Goal: Task Accomplishment & Management: Manage account settings

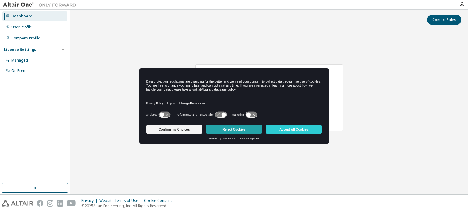
click at [240, 128] on button "Reject Cookies" at bounding box center [234, 129] width 56 height 9
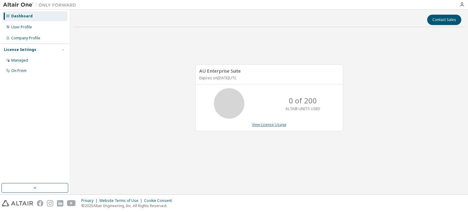
click at [272, 123] on link "View License Usage" at bounding box center [269, 124] width 34 height 5
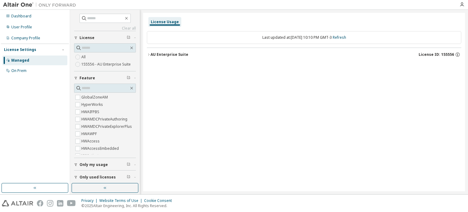
click at [178, 57] on div "AU Enterprise Suite License ID: 155556" at bounding box center [305, 54] width 311 height 5
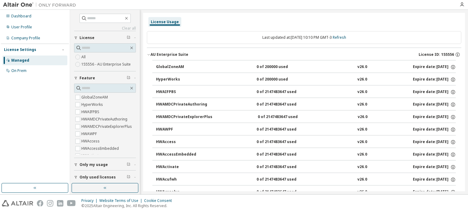
click at [179, 55] on div "AU Enterprise Suite" at bounding box center [169, 54] width 38 height 5
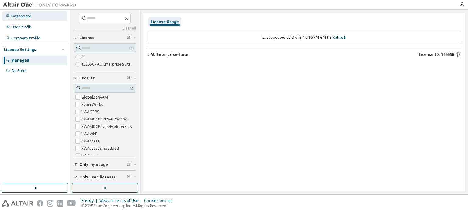
click at [30, 16] on div "Dashboard" at bounding box center [34, 16] width 65 height 10
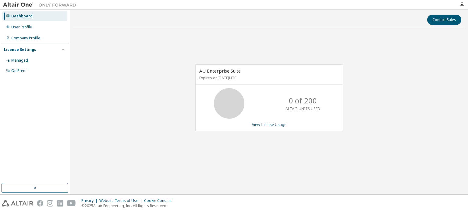
click at [8, 3] on img at bounding box center [41, 5] width 76 height 6
click at [234, 81] on div "AU Enterprise Suite Expires on May 29, 2026 UTC" at bounding box center [269, 75] width 147 height 20
click at [24, 26] on div "User Profile" at bounding box center [21, 27] width 21 height 5
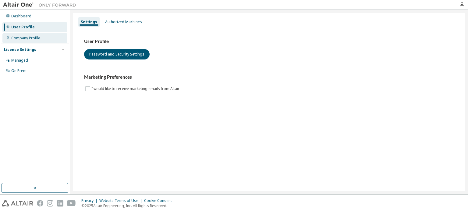
click at [36, 37] on div "Company Profile" at bounding box center [25, 38] width 29 height 5
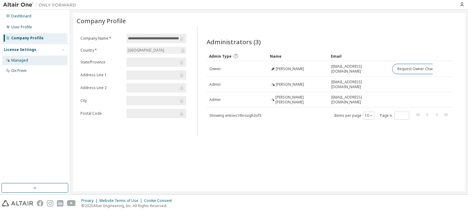
click at [32, 60] on div "Managed" at bounding box center [34, 60] width 65 height 10
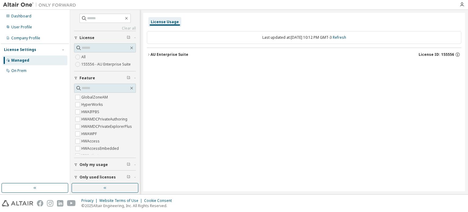
click at [444, 54] on span "License ID: 155556" at bounding box center [435, 54] width 35 height 5
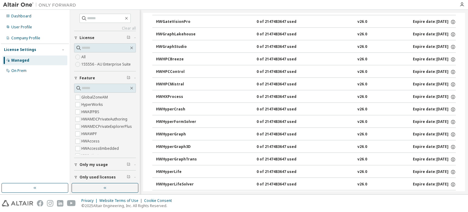
scroll to position [1188, 0]
